Goal: Task Accomplishment & Management: Complete application form

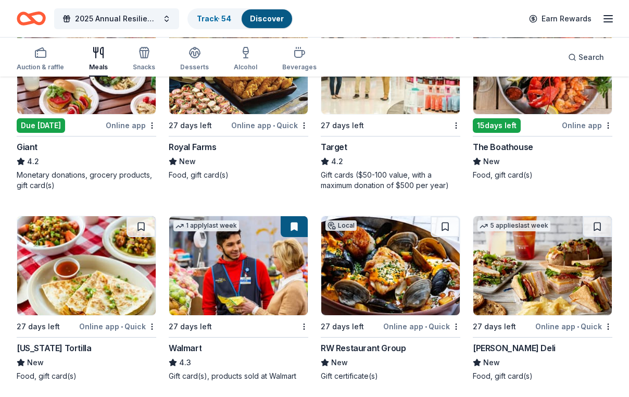
scroll to position [979, 0]
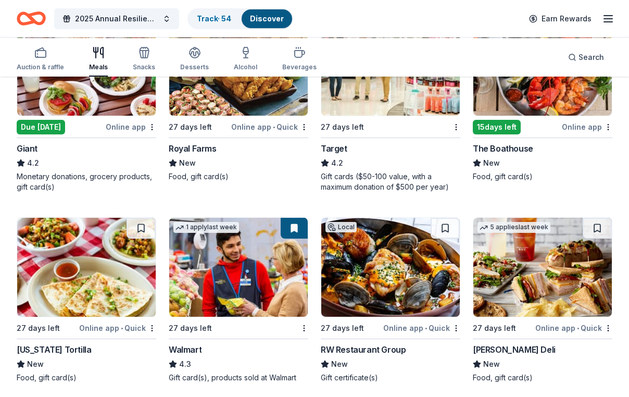
click at [388, 116] on img at bounding box center [390, 66] width 138 height 99
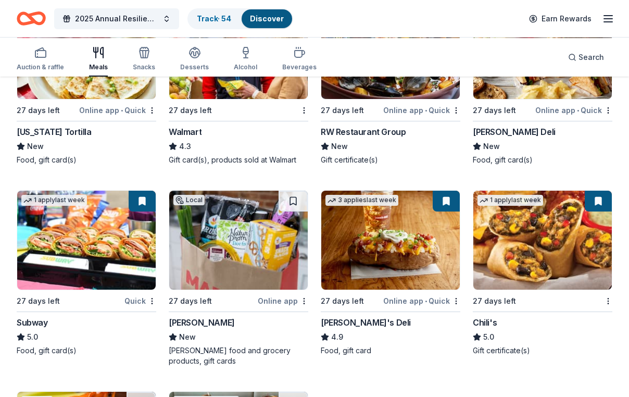
scroll to position [1206, 0]
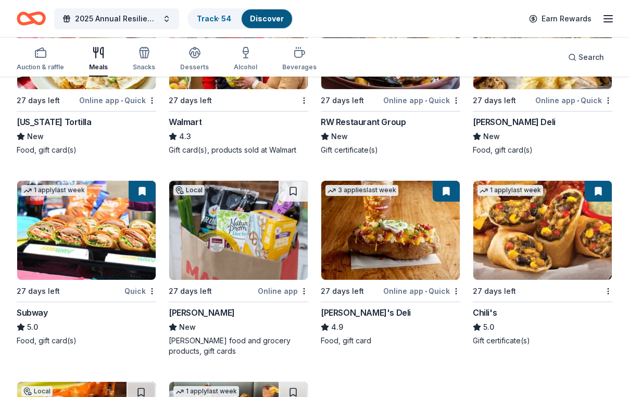
click at [263, 89] on img at bounding box center [238, 39] width 138 height 99
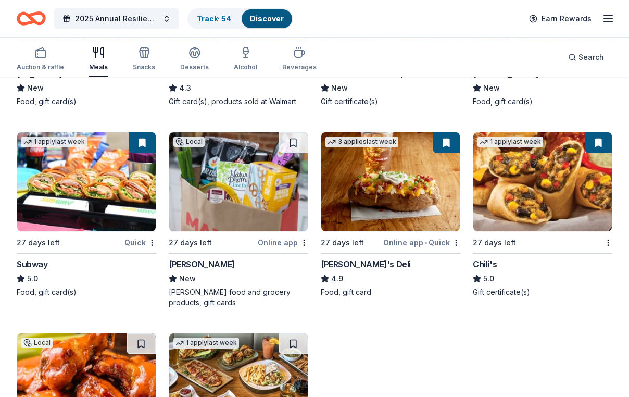
scroll to position [1256, 0]
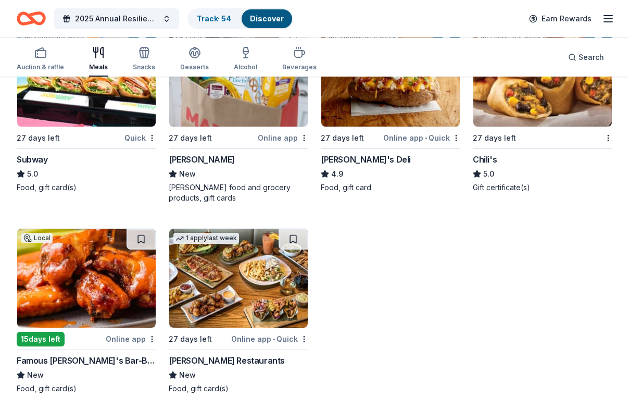
scroll to position [1365, 0]
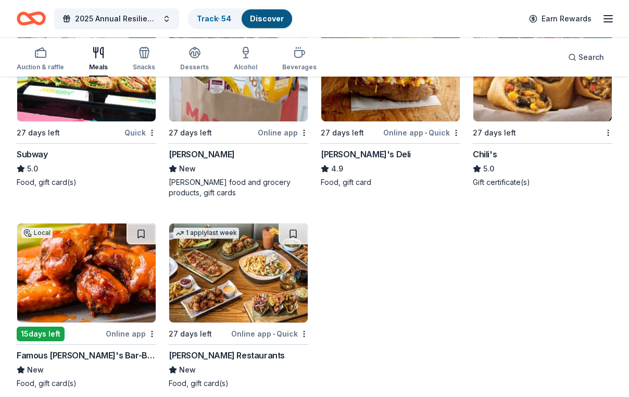
click at [80, 121] on img at bounding box center [86, 71] width 138 height 99
click at [413, 121] on img at bounding box center [390, 71] width 138 height 99
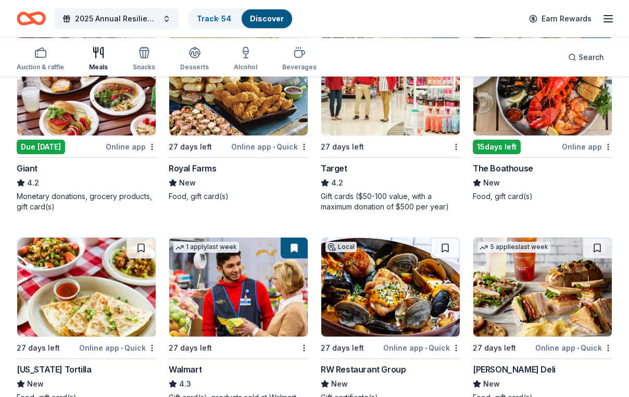
scroll to position [930, 0]
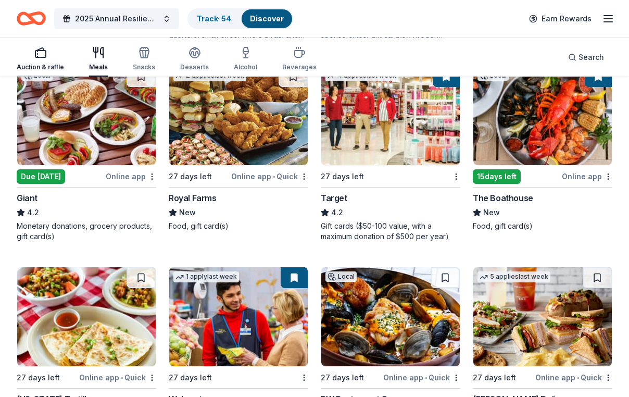
click at [43, 52] on rect "button" at bounding box center [40, 53] width 10 height 7
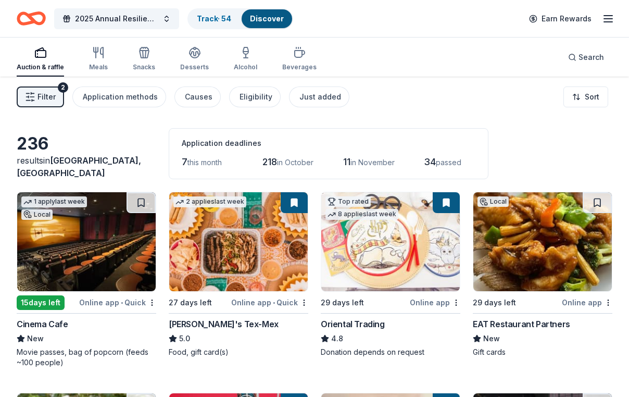
click at [44, 103] on span "Filter" at bounding box center [46, 97] width 18 height 12
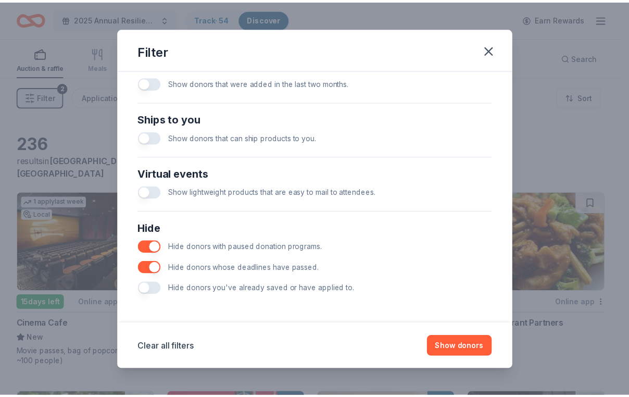
scroll to position [530, 0]
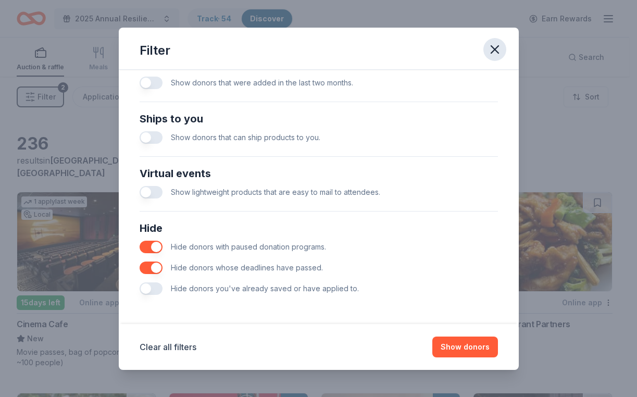
click at [498, 52] on icon "button" at bounding box center [494, 49] width 7 height 7
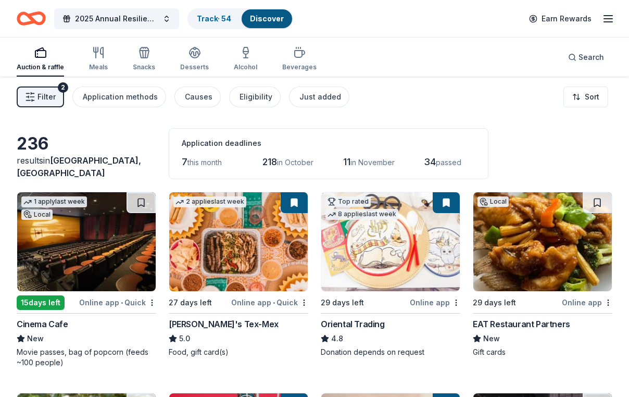
click at [109, 256] on img at bounding box center [86, 241] width 138 height 99
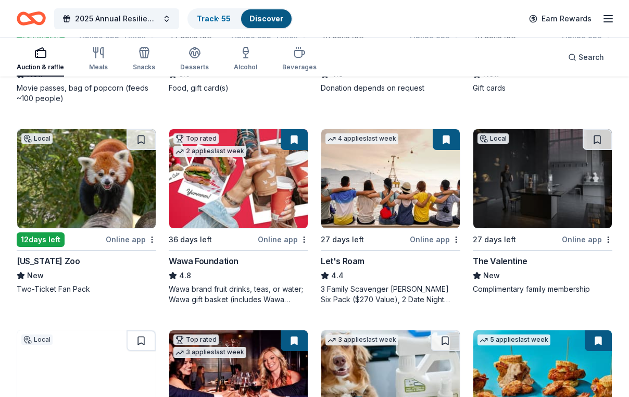
scroll to position [277, 0]
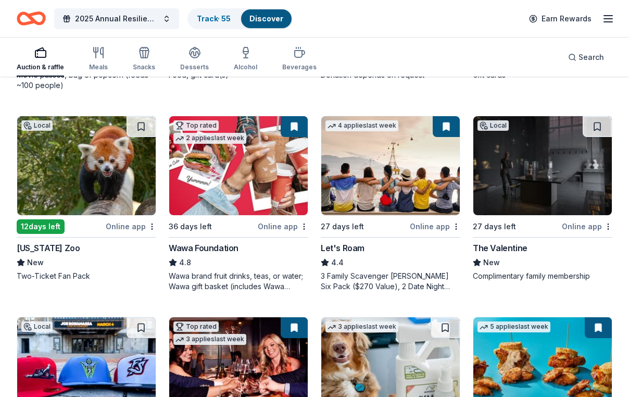
click at [63, 209] on img at bounding box center [86, 165] width 138 height 99
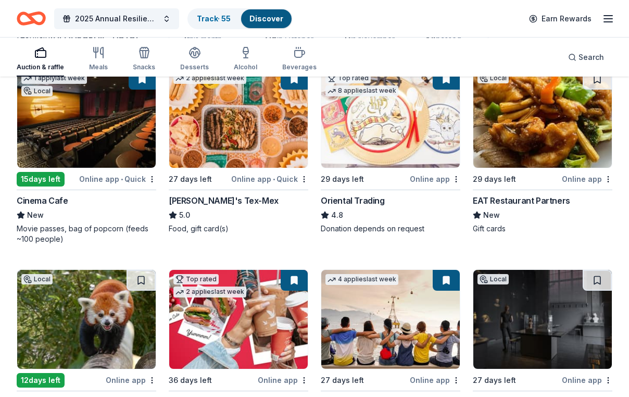
scroll to position [0, 0]
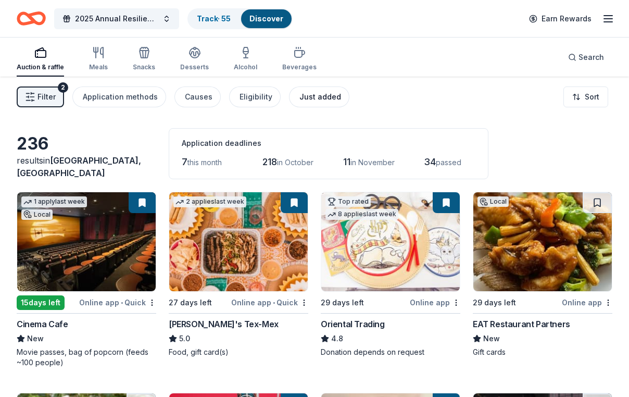
click at [341, 100] on div "Just added" at bounding box center [320, 97] width 42 height 12
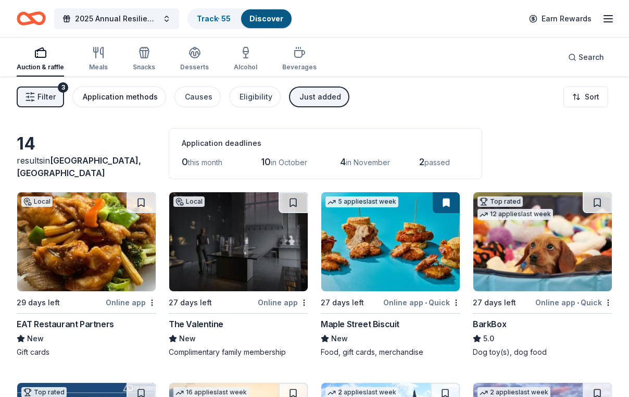
click at [118, 101] on div "Application methods" at bounding box center [120, 97] width 75 height 12
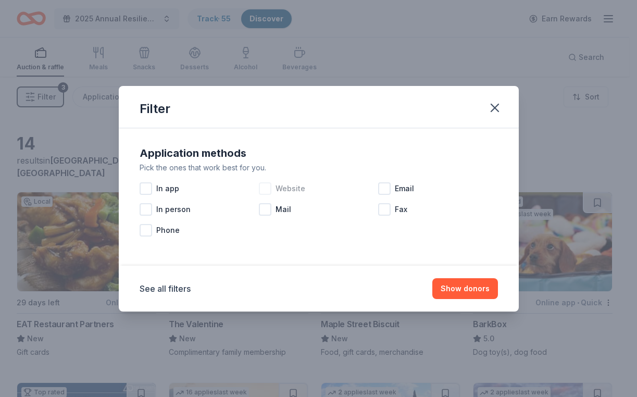
click at [262, 187] on div at bounding box center [265, 188] width 12 height 12
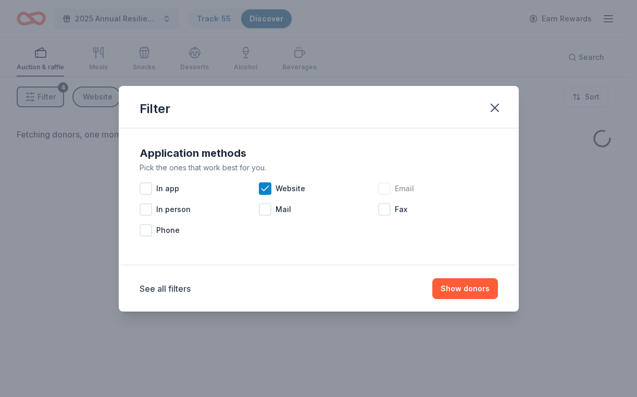
click at [390, 189] on div at bounding box center [384, 188] width 12 height 12
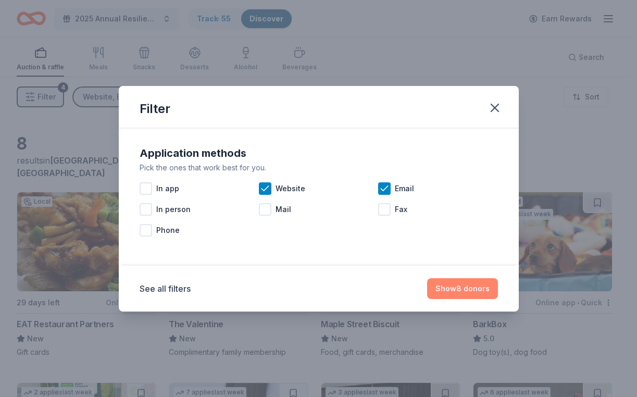
click at [498, 294] on button "Show 8 donors" at bounding box center [462, 288] width 71 height 21
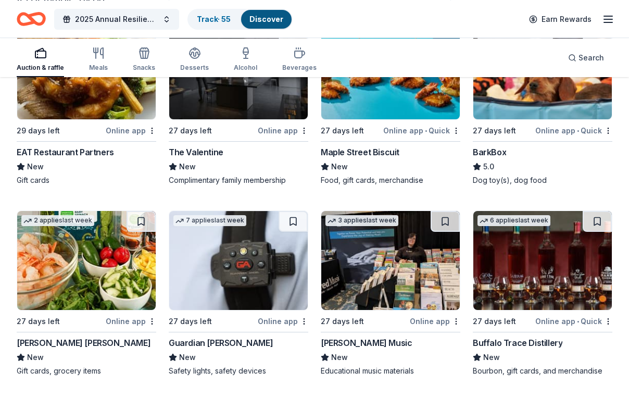
scroll to position [237, 0]
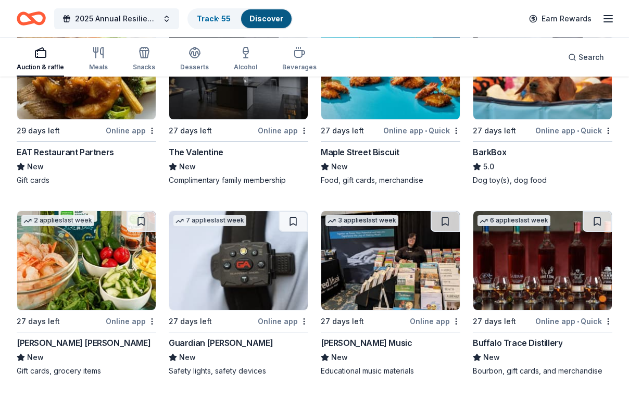
click at [246, 221] on img at bounding box center [238, 260] width 138 height 99
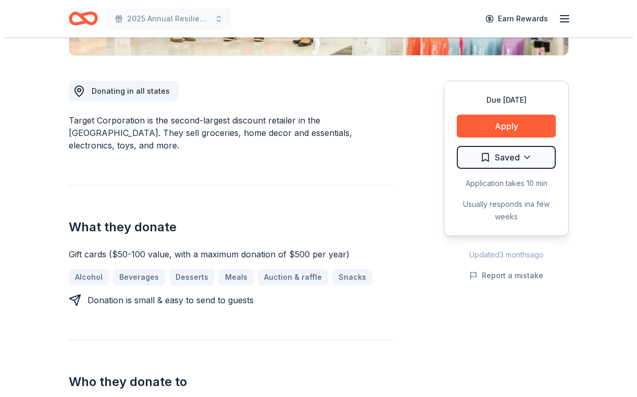
scroll to position [267, 0]
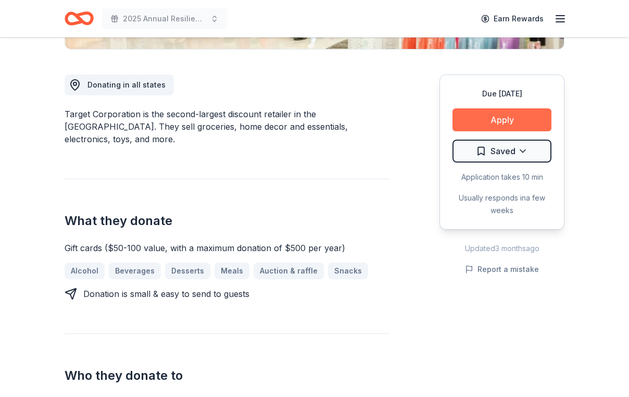
click at [473, 131] on button "Apply" at bounding box center [501, 119] width 99 height 23
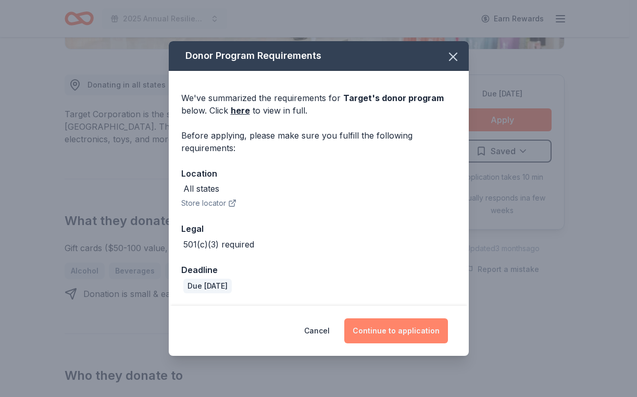
click at [440, 342] on button "Continue to application" at bounding box center [396, 330] width 104 height 25
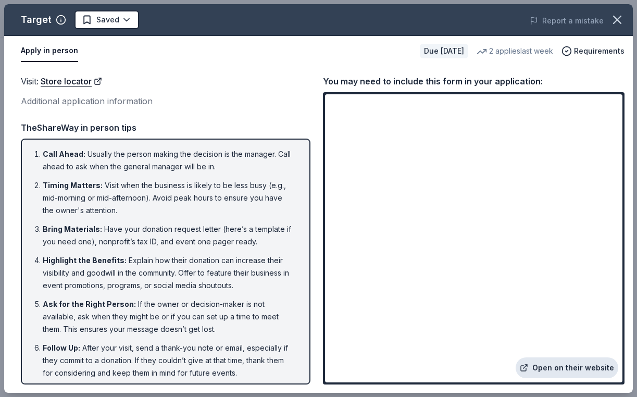
click at [568, 361] on link "Open on their website" at bounding box center [566, 367] width 103 height 21
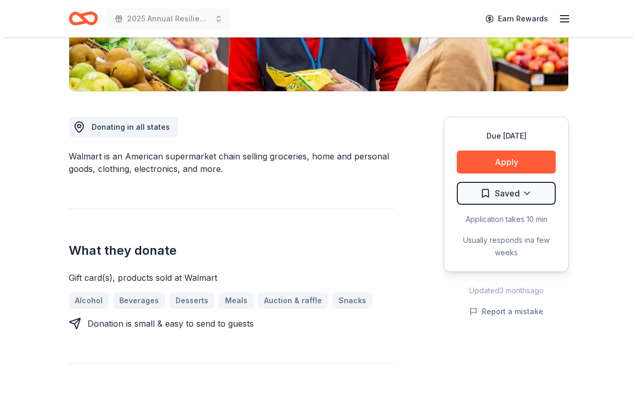
scroll to position [227, 0]
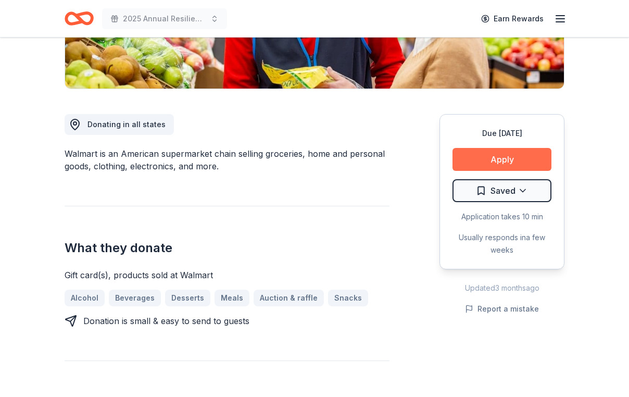
click at [477, 171] on button "Apply" at bounding box center [501, 159] width 99 height 23
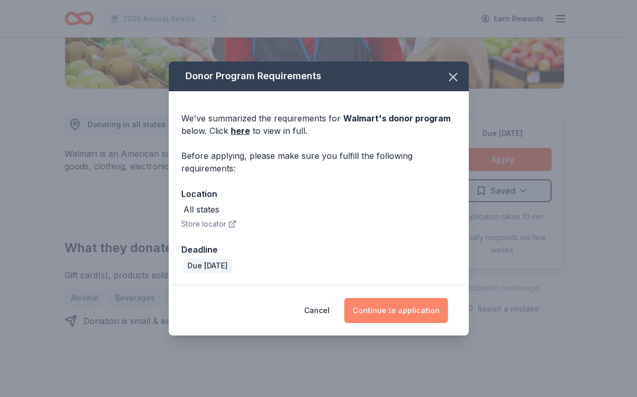
click at [412, 323] on button "Continue to application" at bounding box center [396, 310] width 104 height 25
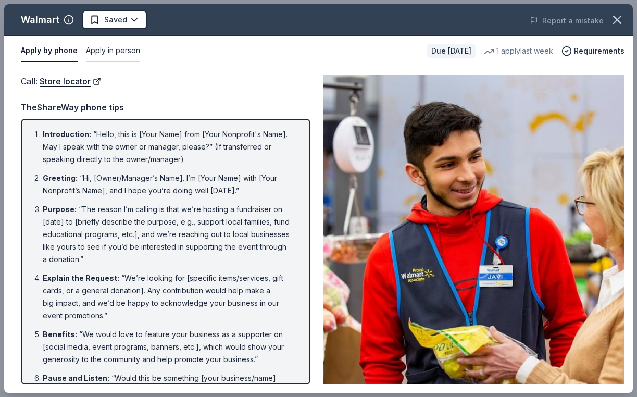
click at [131, 58] on button "Apply in person" at bounding box center [113, 51] width 54 height 22
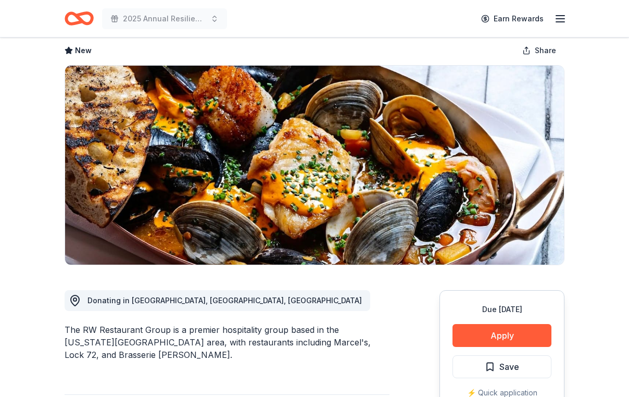
scroll to position [11, 0]
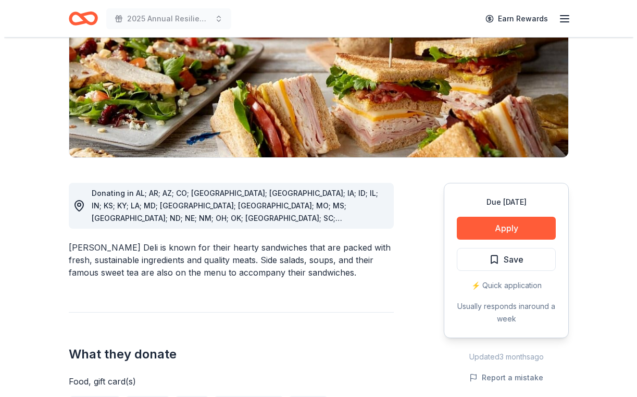
scroll to position [168, 0]
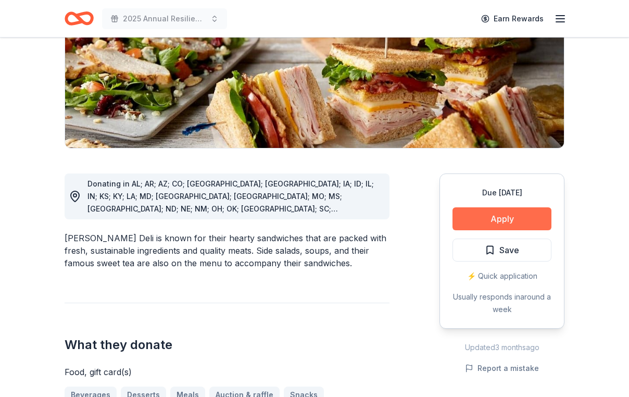
click at [502, 230] on button "Apply" at bounding box center [501, 218] width 99 height 23
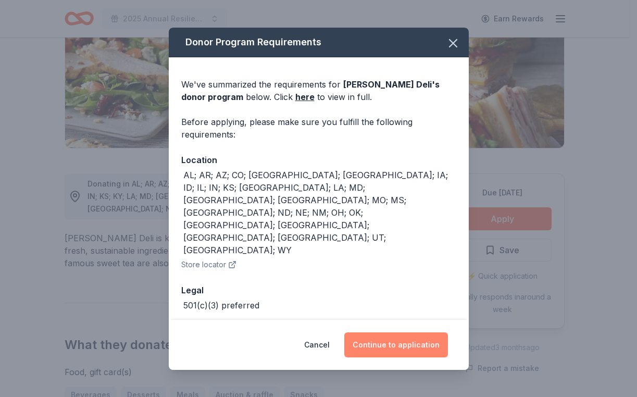
click at [424, 332] on button "Continue to application" at bounding box center [396, 344] width 104 height 25
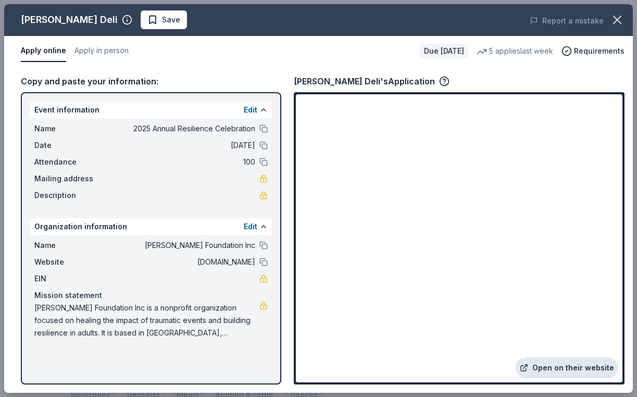
click at [576, 366] on link "Open on their website" at bounding box center [566, 367] width 103 height 21
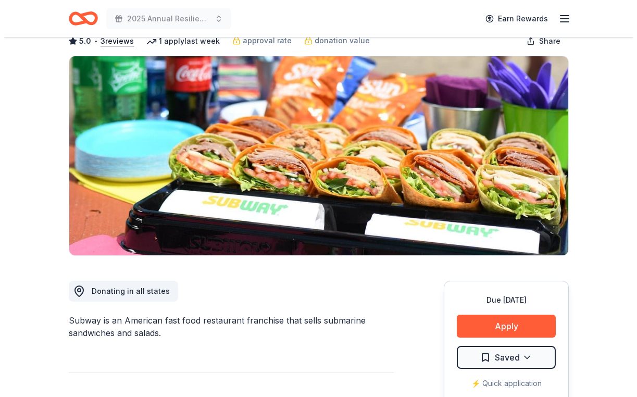
scroll to position [188, 0]
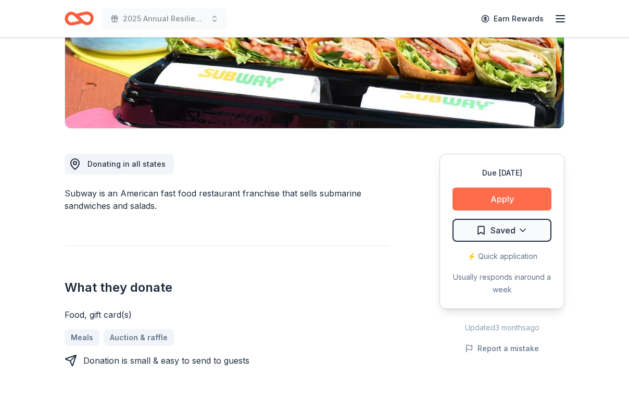
click at [469, 210] on button "Apply" at bounding box center [501, 198] width 99 height 23
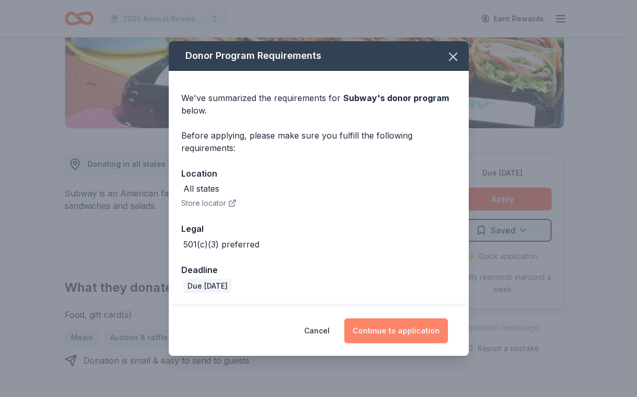
click at [403, 343] on button "Continue to application" at bounding box center [396, 330] width 104 height 25
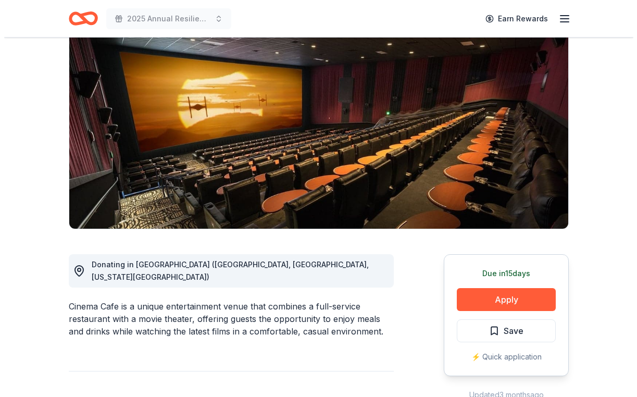
scroll to position [109, 0]
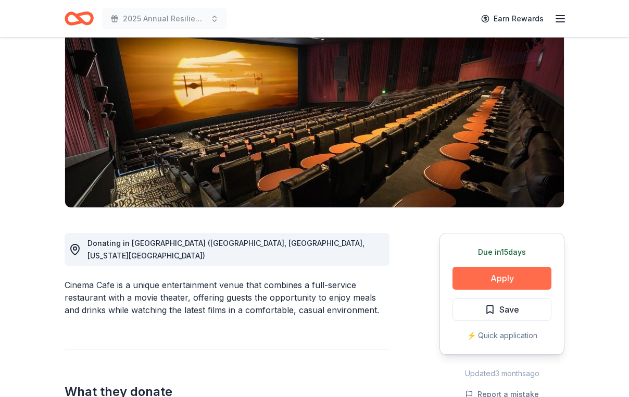
click at [475, 289] on button "Apply" at bounding box center [501, 277] width 99 height 23
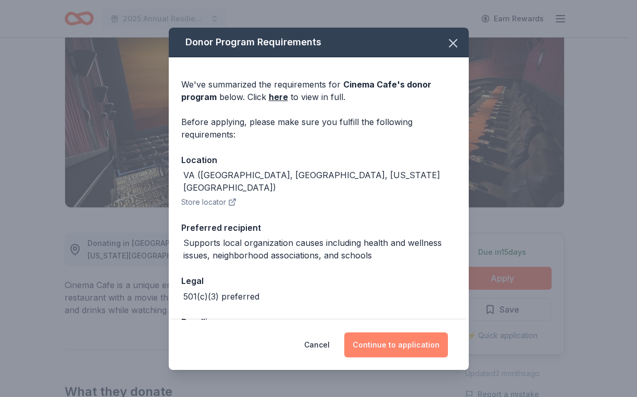
click at [384, 336] on button "Continue to application" at bounding box center [396, 344] width 104 height 25
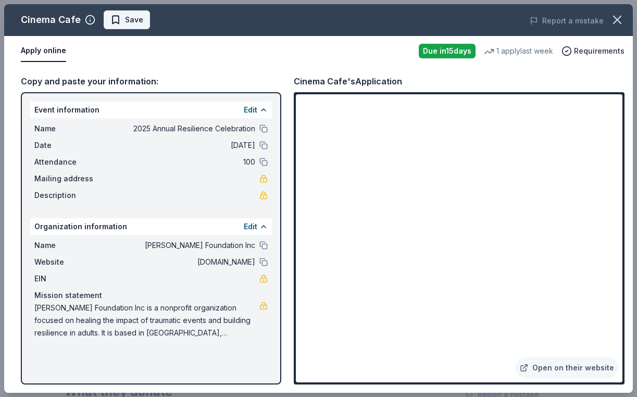
click at [143, 23] on span "Save" at bounding box center [134, 20] width 18 height 12
click at [149, 26] on body "2025 Annual Resilience Celebration Earn Rewards Due [DATE] Share Cinema Cafe Ne…" at bounding box center [314, 89] width 629 height 397
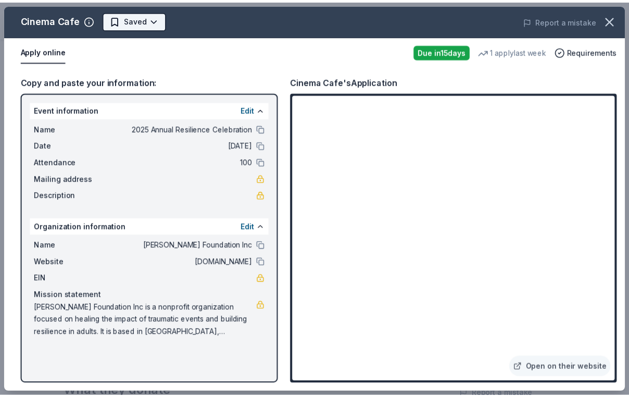
scroll to position [0, 0]
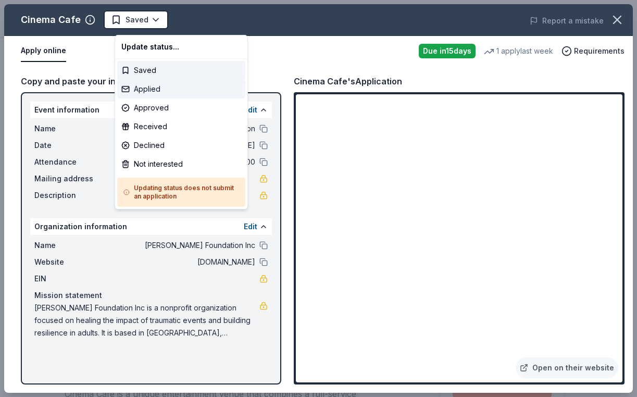
click at [162, 96] on div "Applied" at bounding box center [181, 89] width 128 height 19
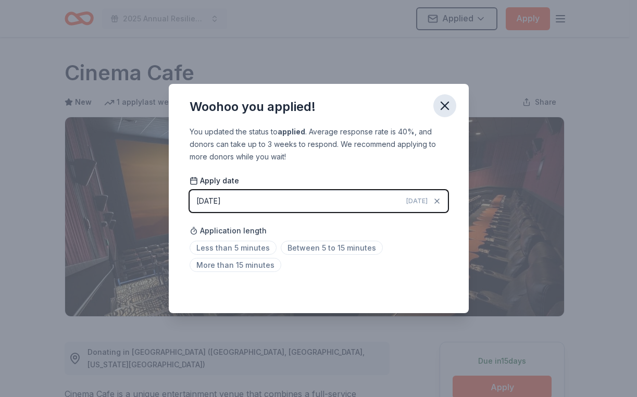
click at [452, 98] on icon "button" at bounding box center [444, 105] width 15 height 15
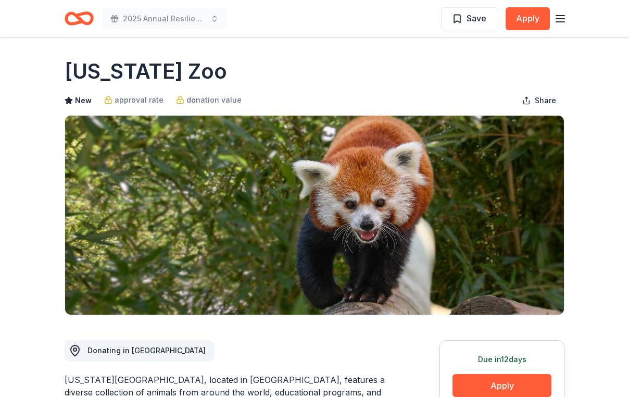
scroll to position [1, 0]
